Goal: Book appointment/travel/reservation

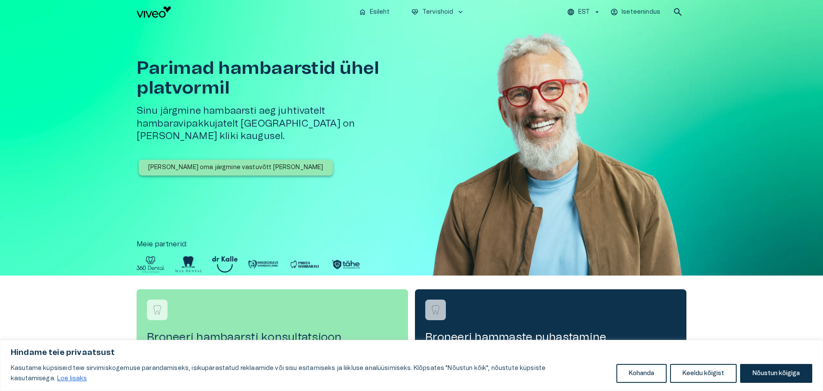
click at [215, 163] on p "[PERSON_NAME] oma järgmine vastuvõtt [PERSON_NAME]" at bounding box center [235, 167] width 175 height 9
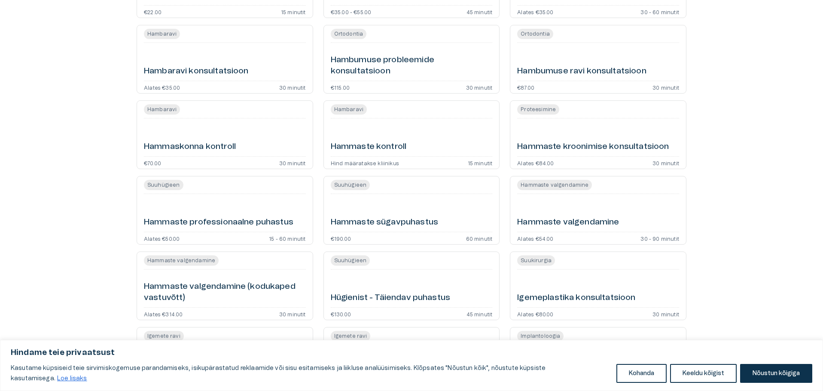
scroll to position [644, 0]
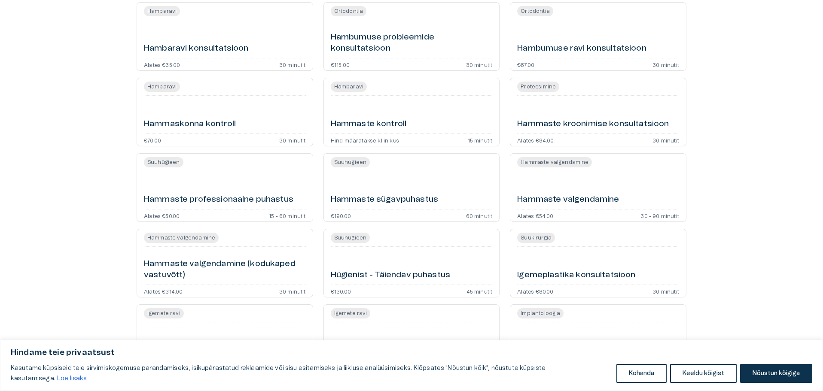
click at [363, 199] on h6 "Hammaste sügavpuhastus" at bounding box center [384, 200] width 107 height 12
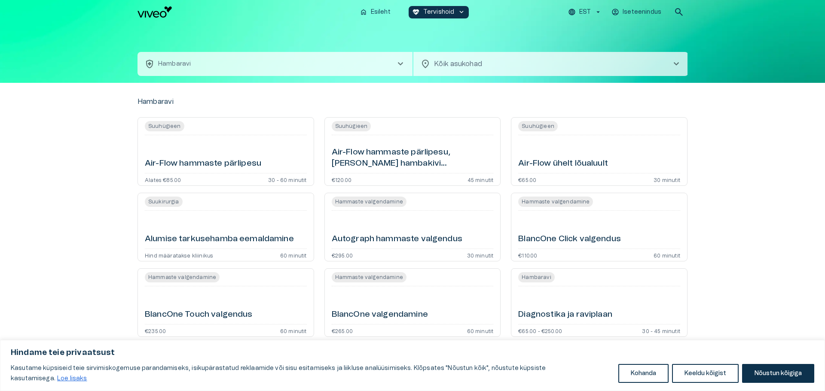
click at [447, 65] on body "Hindame teie privaatsust Kasutame küpsiseid teie sirvimiskogemuse parandamiseks…" at bounding box center [412, 195] width 825 height 391
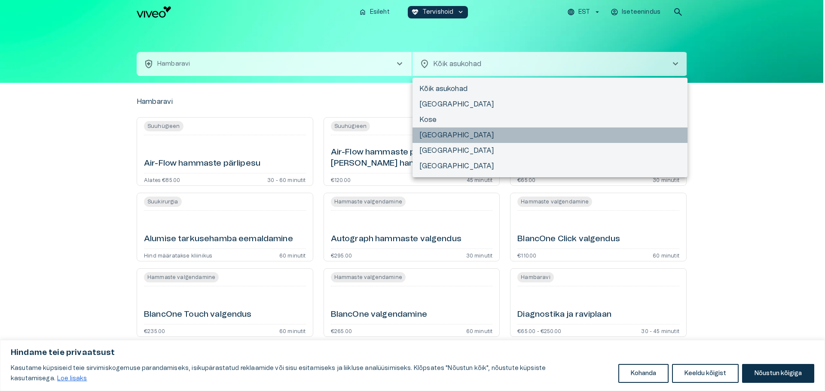
click at [437, 139] on li "[GEOGRAPHIC_DATA]" at bounding box center [549, 135] width 275 height 15
type input "**********"
